Goal: Transaction & Acquisition: Purchase product/service

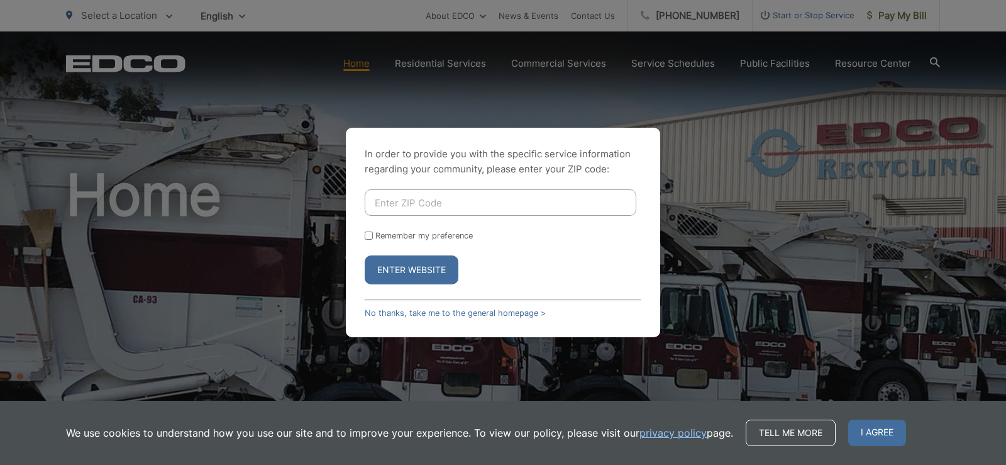
click at [417, 199] on input "Enter ZIP Code" at bounding box center [501, 202] width 272 height 26
type input "92084"
click at [407, 265] on button "Enter Website" at bounding box center [412, 269] width 94 height 29
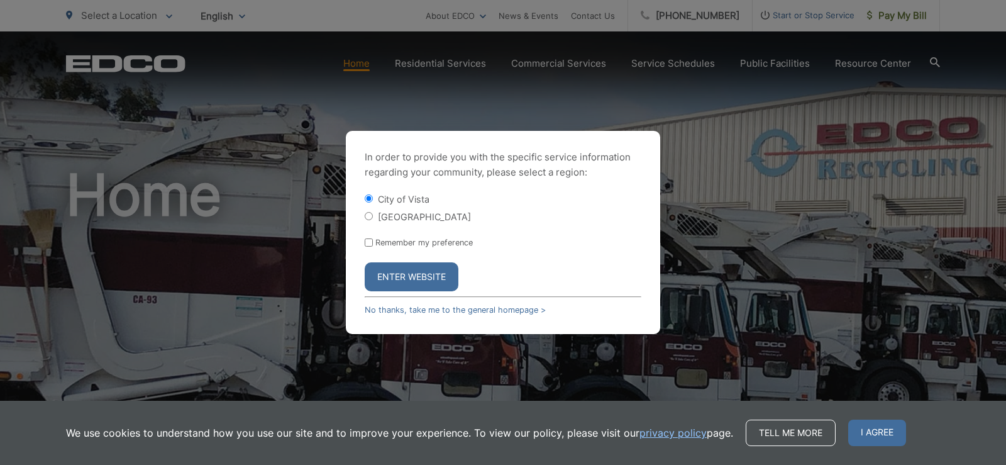
click at [372, 214] on input "[GEOGRAPHIC_DATA]" at bounding box center [369, 216] width 8 height 8
radio input "true"
click at [392, 272] on button "Enter Website" at bounding box center [412, 276] width 94 height 29
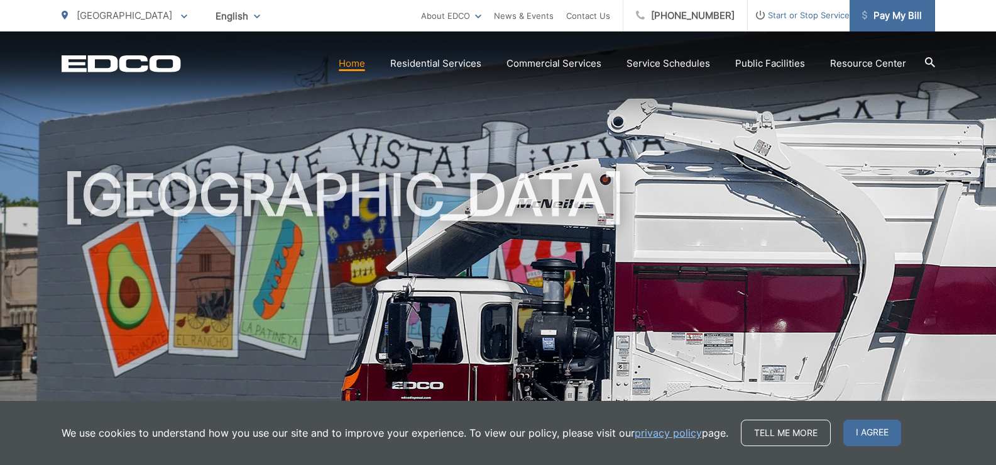
click at [903, 14] on span "Pay My Bill" at bounding box center [892, 15] width 60 height 15
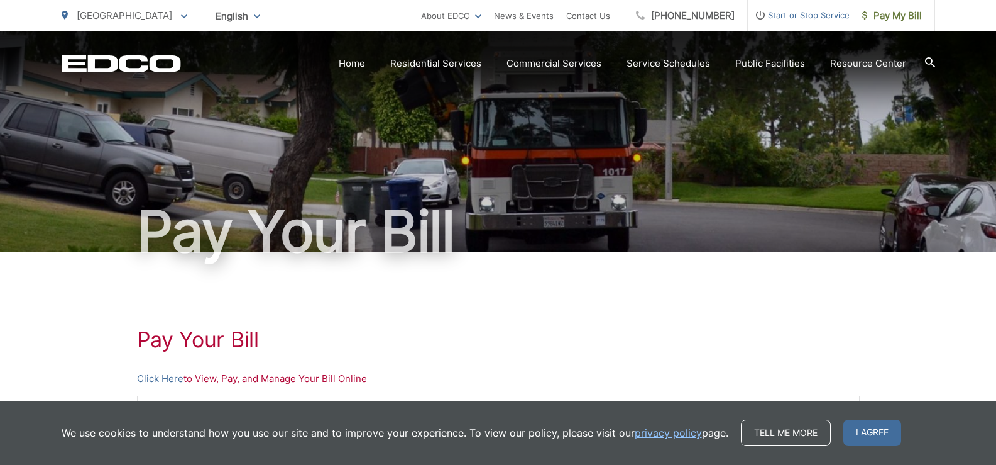
click at [168, 381] on link "Click Here" at bounding box center [160, 378] width 47 height 15
